Goal: Obtain resource: Download file/media

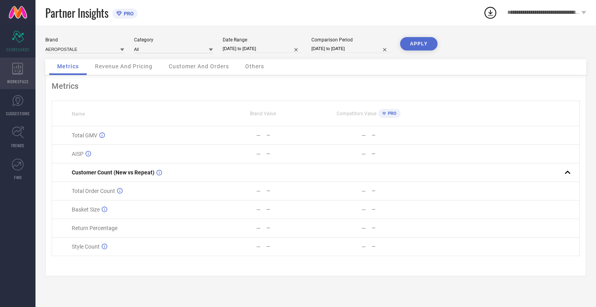
click at [18, 73] on icon at bounding box center [17, 69] width 11 height 12
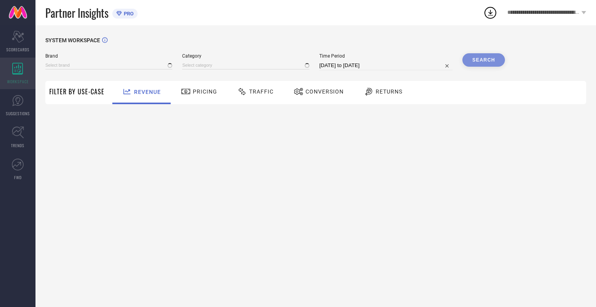
type input "AEROPOSTALE"
type input "All"
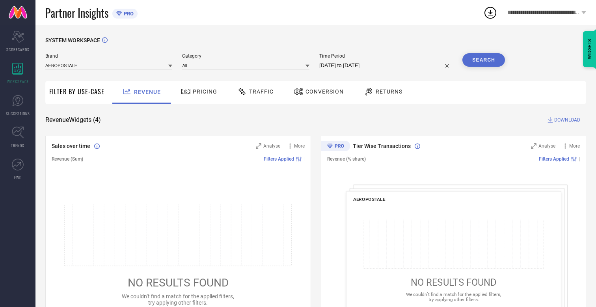
click at [322, 91] on span "Conversion" at bounding box center [325, 91] width 38 height 6
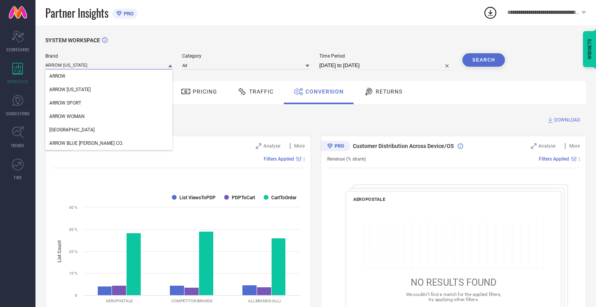
type input "ARROW [US_STATE]"
click at [69, 90] on span "ARROW [US_STATE]" at bounding box center [69, 90] width 41 height 6
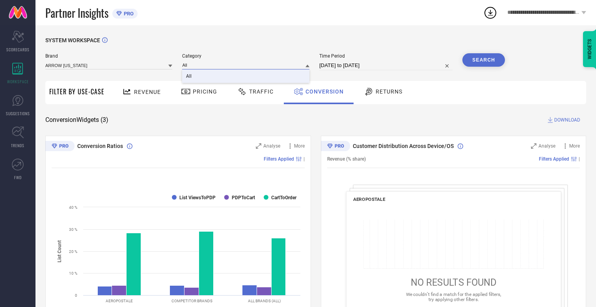
type input "All"
click at [190, 76] on span "All" at bounding box center [189, 76] width 6 height 6
click at [387, 65] on input "[DATE] to [DATE]" at bounding box center [385, 65] width 133 height 9
select select "6"
select select "2025"
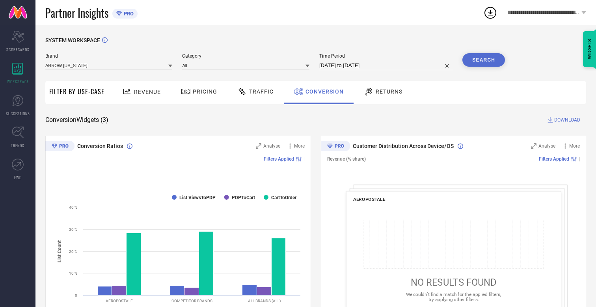
select select "7"
select select "2025"
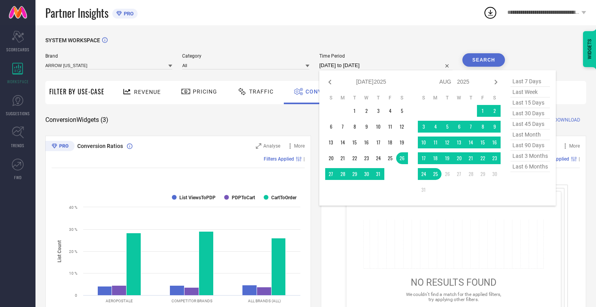
click at [496, 159] on td "23" at bounding box center [495, 158] width 12 height 12
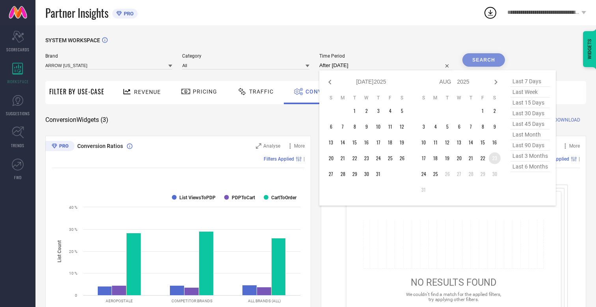
type input "[DATE] to [DATE]"
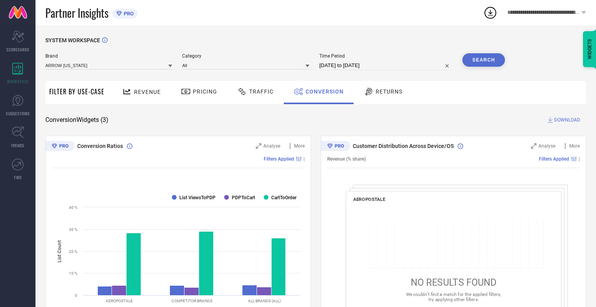
click at [484, 60] on button "Search" at bounding box center [484, 59] width 43 height 13
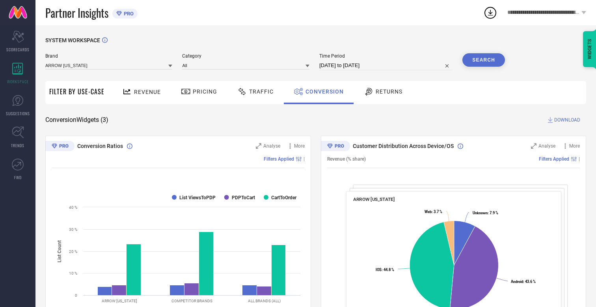
click at [567, 120] on span "DOWNLOAD" at bounding box center [567, 120] width 26 height 8
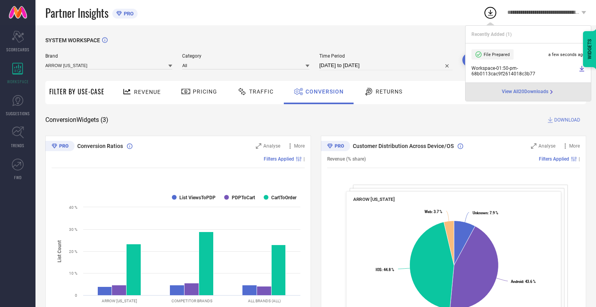
click at [323, 91] on span "Conversion" at bounding box center [325, 91] width 38 height 6
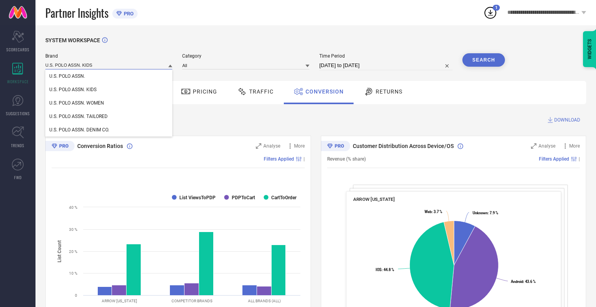
type input "U.S. POLO ASSN. KIDS"
click at [73, 90] on span "U.S. POLO ASSN. KIDS" at bounding box center [72, 90] width 47 height 6
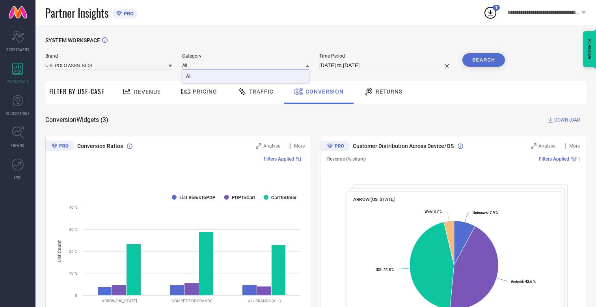
type input "All"
click at [190, 76] on span "All" at bounding box center [189, 76] width 6 height 6
click at [484, 60] on button "Search" at bounding box center [484, 59] width 43 height 13
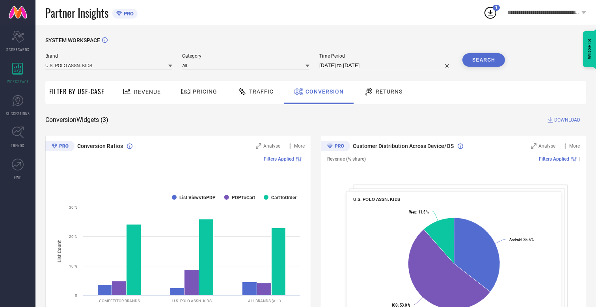
click at [567, 120] on span "DOWNLOAD" at bounding box center [567, 120] width 26 height 8
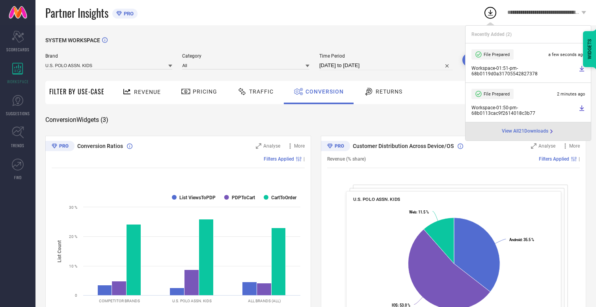
click at [323, 91] on span "Conversion" at bounding box center [325, 91] width 38 height 6
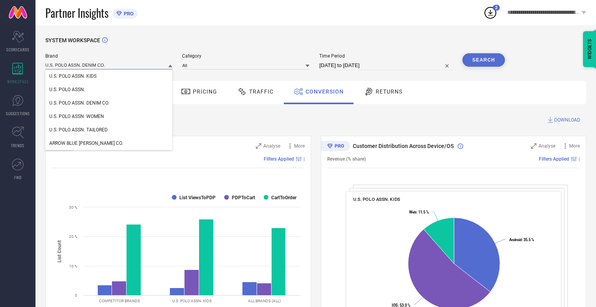
type input "U.S. POLO ASSN. DENIM CO."
click at [79, 103] on span "U.S. POLO ASSN. DENIM CO." at bounding box center [79, 103] width 60 height 6
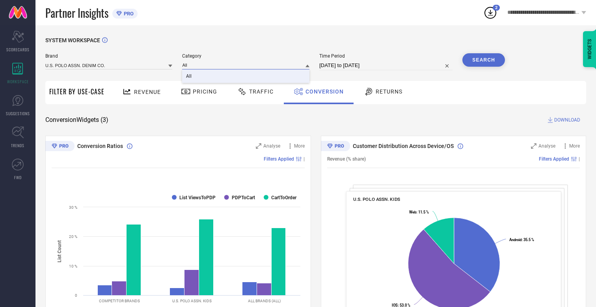
type input "All"
click at [190, 76] on span "All" at bounding box center [189, 76] width 6 height 6
click at [484, 60] on button "Search" at bounding box center [484, 59] width 43 height 13
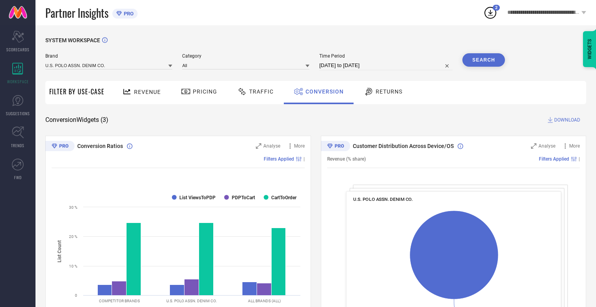
click at [567, 120] on span "DOWNLOAD" at bounding box center [567, 120] width 26 height 8
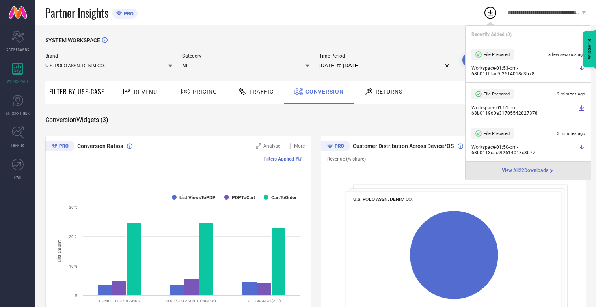
click at [323, 91] on span "Conversion" at bounding box center [325, 91] width 38 height 6
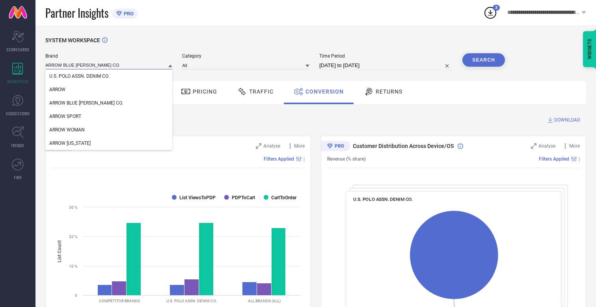
type input "ARROW BLUE [PERSON_NAME] CO."
click at [74, 103] on span "ARROW BLUE [PERSON_NAME] CO." at bounding box center [86, 103] width 74 height 6
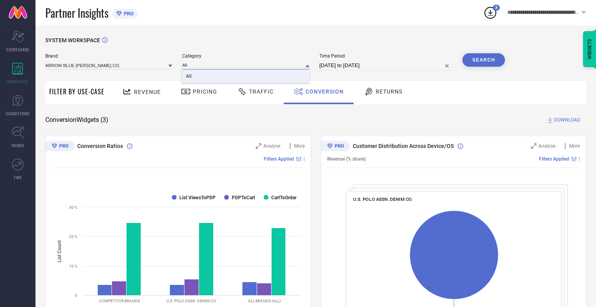
type input "All"
click at [190, 76] on span "All" at bounding box center [189, 76] width 6 height 6
click at [484, 60] on button "Search" at bounding box center [484, 59] width 43 height 13
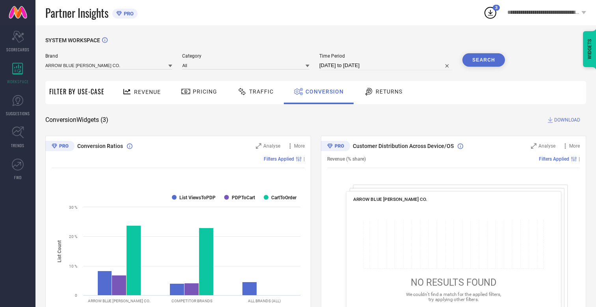
click at [567, 120] on span "DOWNLOAD" at bounding box center [567, 120] width 26 height 8
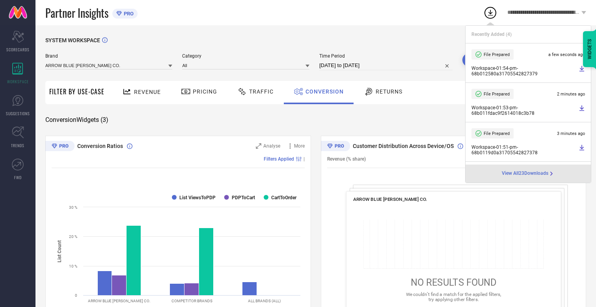
click at [323, 91] on span "Conversion" at bounding box center [325, 91] width 38 height 6
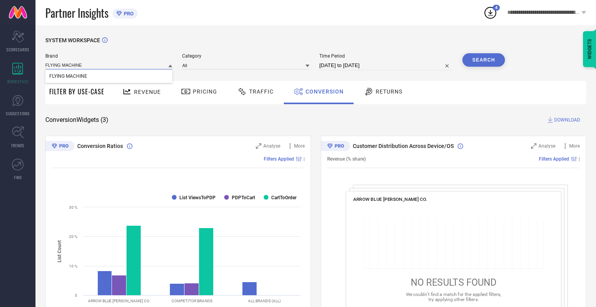
type input "FLYING MACHINE"
click at [68, 76] on span "FLYING MACHINE" at bounding box center [68, 76] width 38 height 6
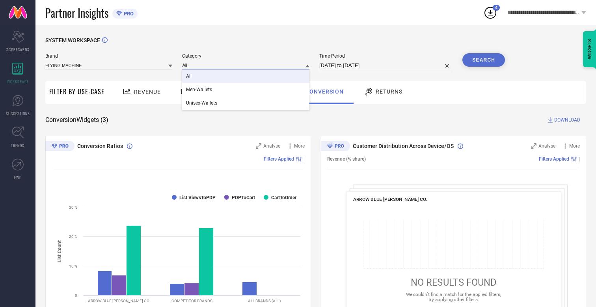
type input "All"
click at [190, 76] on span "All" at bounding box center [189, 76] width 6 height 6
click at [484, 60] on button "Search" at bounding box center [484, 59] width 43 height 13
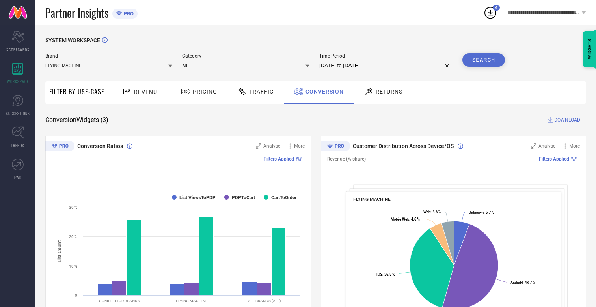
click at [567, 120] on span "DOWNLOAD" at bounding box center [567, 120] width 26 height 8
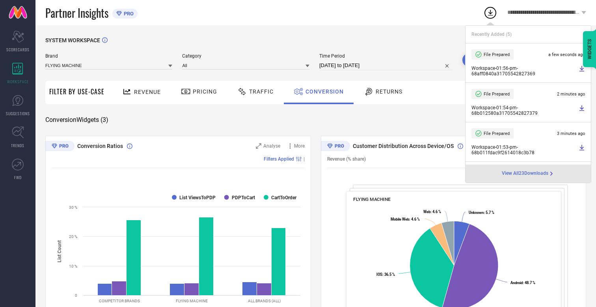
click at [323, 91] on span "Conversion" at bounding box center [325, 91] width 38 height 6
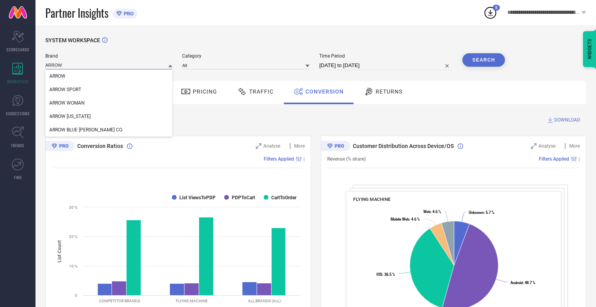
type input "ARROW"
click at [57, 76] on span "ARROW" at bounding box center [57, 76] width 16 height 6
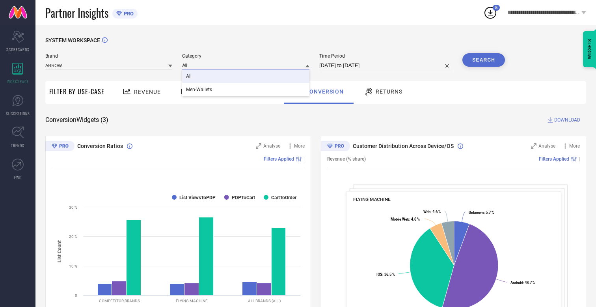
type input "All"
click at [190, 76] on span "All" at bounding box center [189, 76] width 6 height 6
click at [484, 60] on button "Search" at bounding box center [484, 59] width 43 height 13
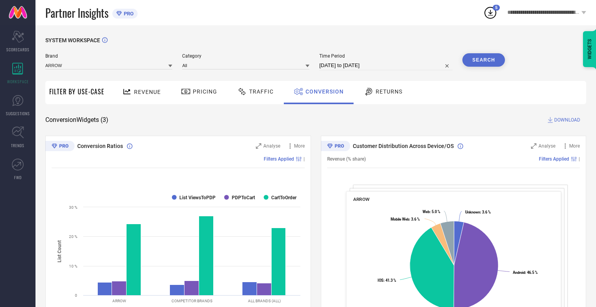
click at [567, 120] on span "DOWNLOAD" at bounding box center [567, 120] width 26 height 8
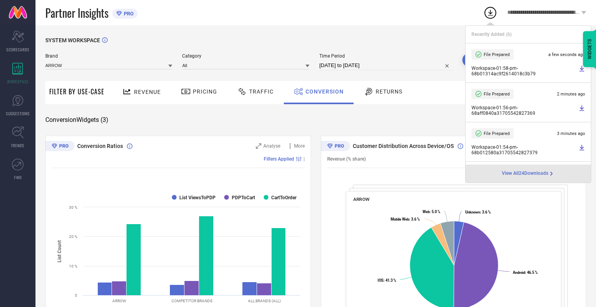
click at [323, 91] on span "Conversion" at bounding box center [325, 91] width 38 height 6
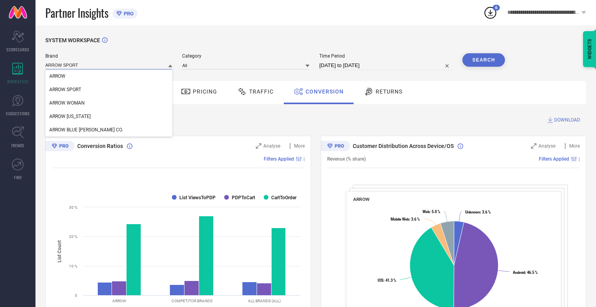
type input "ARROW SPORT"
click at [65, 90] on span "ARROW SPORT" at bounding box center [65, 90] width 32 height 6
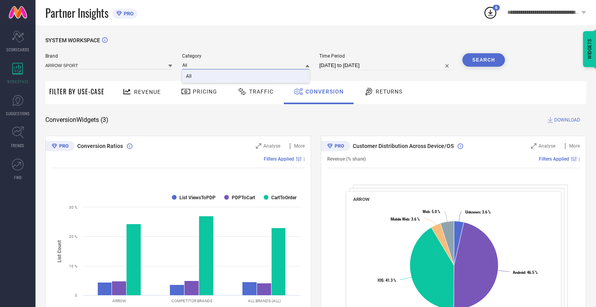
type input "All"
click at [190, 76] on span "All" at bounding box center [189, 76] width 6 height 6
click at [484, 60] on button "Search" at bounding box center [484, 59] width 43 height 13
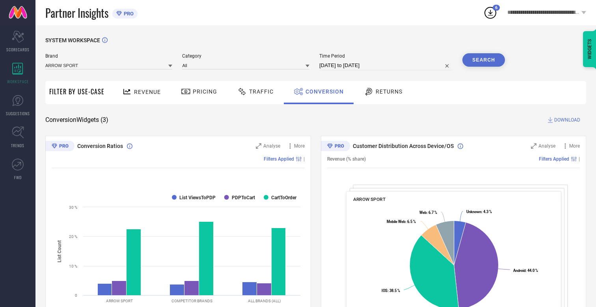
click at [567, 120] on span "DOWNLOAD" at bounding box center [567, 120] width 26 height 8
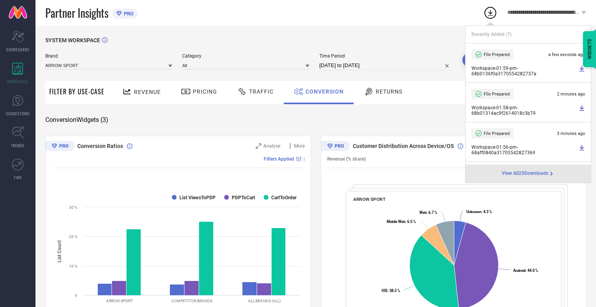
click at [323, 91] on span "Conversion" at bounding box center [325, 91] width 38 height 6
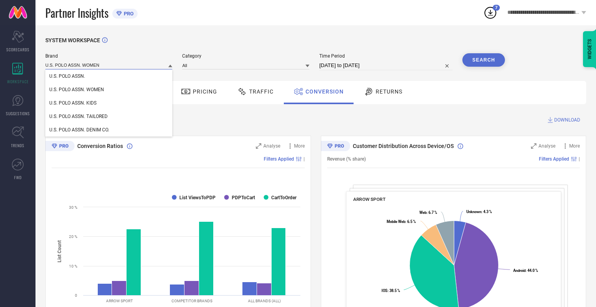
type input "U.S. POLO ASSN. WOMEN"
click at [76, 90] on span "U.S. POLO ASSN. WOMEN" at bounding box center [76, 90] width 55 height 6
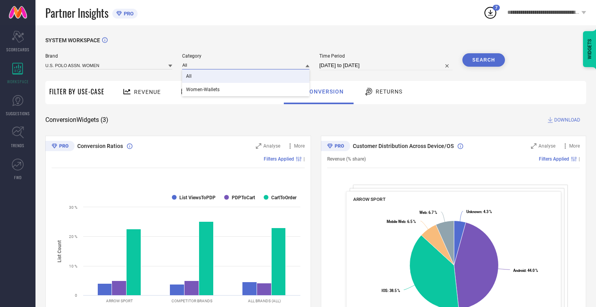
type input "All"
click at [190, 76] on span "All" at bounding box center [189, 76] width 6 height 6
click at [484, 60] on button "Search" at bounding box center [484, 59] width 43 height 13
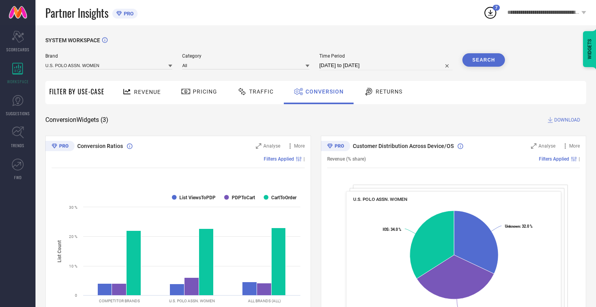
click at [567, 120] on span "DOWNLOAD" at bounding box center [567, 120] width 26 height 8
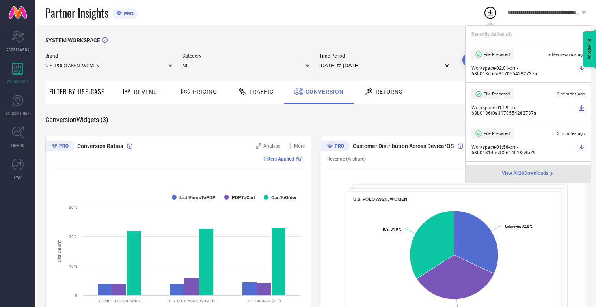
click at [323, 91] on span "Conversion" at bounding box center [325, 91] width 38 height 6
